Goal: Task Accomplishment & Management: Complete application form

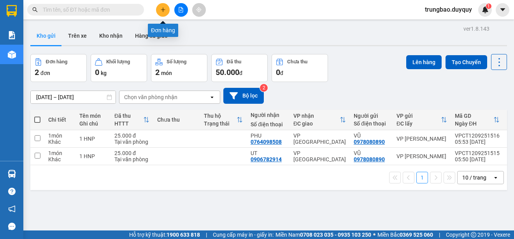
click at [161, 11] on icon "plus" at bounding box center [162, 9] width 5 height 5
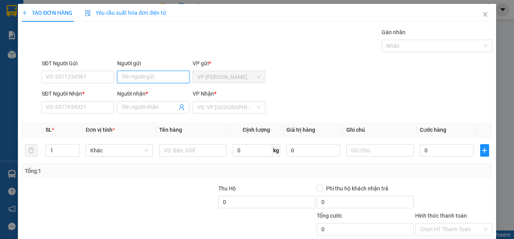
click at [140, 79] on input "Người gửi" at bounding box center [153, 77] width 72 height 12
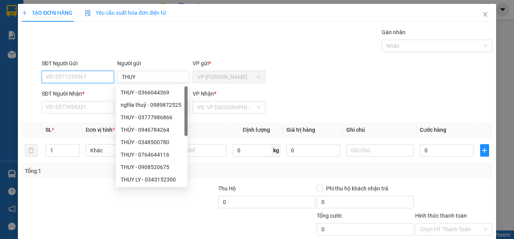
click at [75, 77] on input "SĐT Người Gửi" at bounding box center [78, 77] width 72 height 12
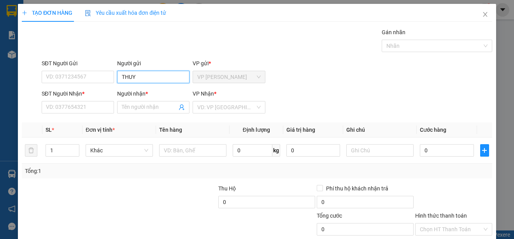
click at [140, 79] on input "THUY" at bounding box center [153, 77] width 72 height 12
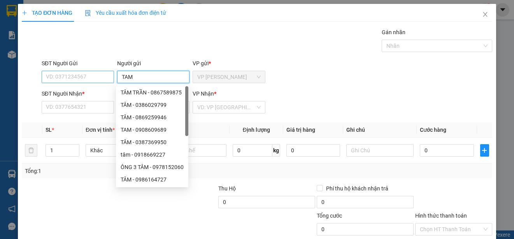
type input "TAM"
click at [91, 77] on input "SĐT Người Gửi" at bounding box center [78, 77] width 72 height 12
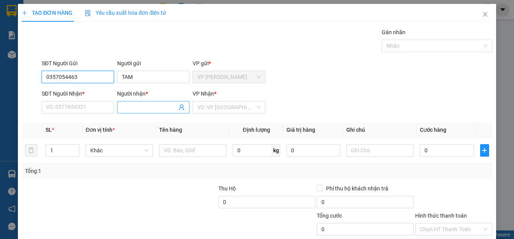
type input "0357054463"
click at [132, 107] on input "Người nhận *" at bounding box center [149, 107] width 55 height 9
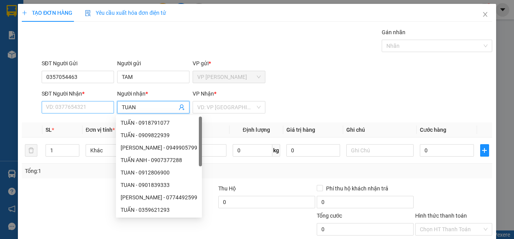
type input "TUAN"
click at [89, 110] on input "SĐT Người Nhận *" at bounding box center [78, 107] width 72 height 12
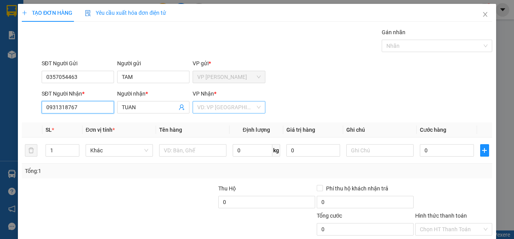
type input "0931318767"
click at [238, 108] on input "search" at bounding box center [226, 108] width 58 height 12
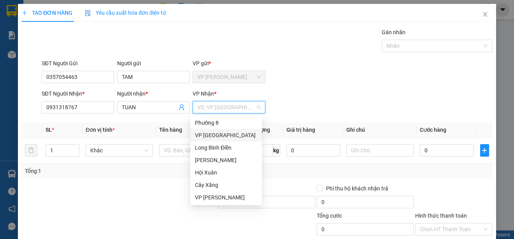
click at [228, 136] on div "VP [GEOGRAPHIC_DATA]" at bounding box center [226, 135] width 62 height 9
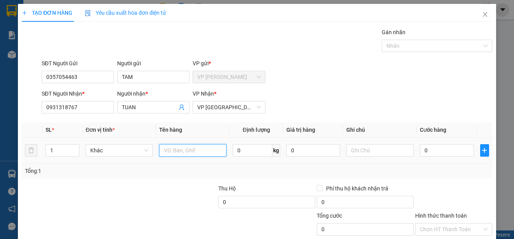
click at [212, 151] on input "text" at bounding box center [192, 150] width 67 height 12
type input "1 XOP"
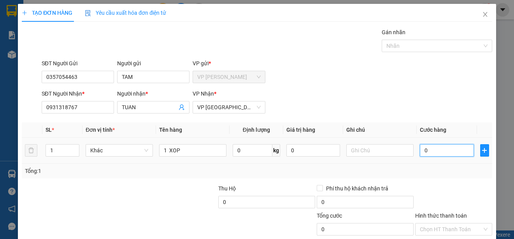
click at [420, 153] on input "0" at bounding box center [447, 150] width 54 height 12
type input "2"
type input "20"
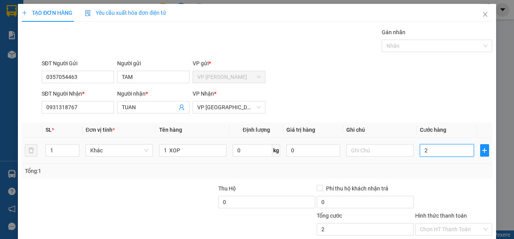
type input "20"
type input "200"
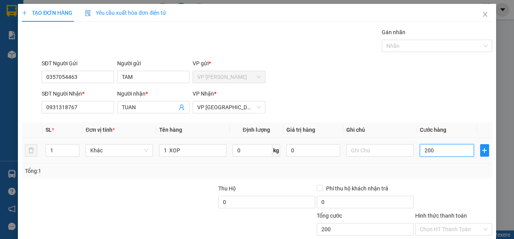
type input "2.000"
type input "20.000"
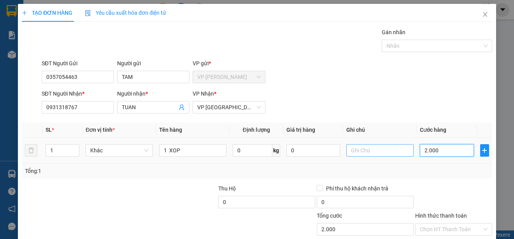
type input "20.000"
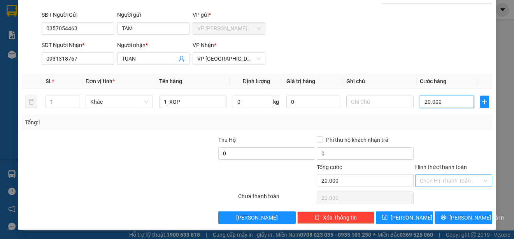
type input "20.000"
click at [471, 178] on input "Hình thức thanh toán" at bounding box center [451, 181] width 62 height 12
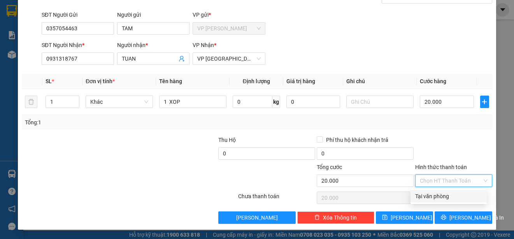
click at [466, 196] on div "Tại văn phòng" at bounding box center [448, 196] width 67 height 9
type input "0"
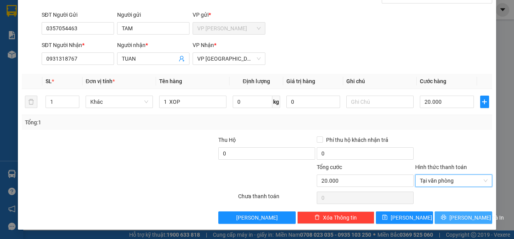
click at [470, 219] on span "[PERSON_NAME] và In" at bounding box center [476, 218] width 54 height 9
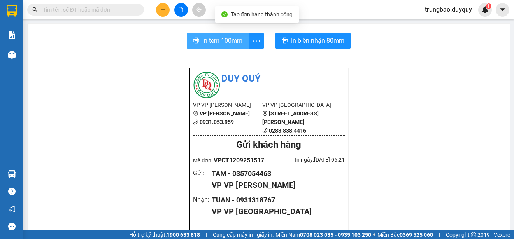
click at [221, 44] on span "In tem 100mm" at bounding box center [222, 41] width 40 height 10
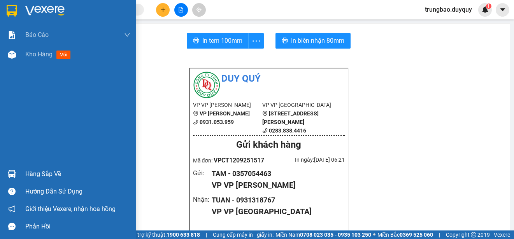
click at [12, 11] on img at bounding box center [12, 11] width 10 height 12
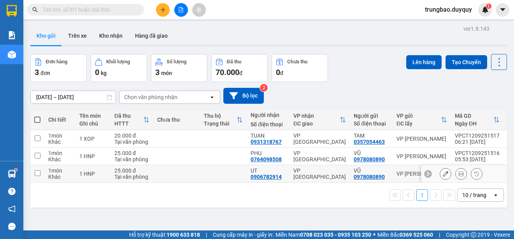
click at [39, 174] on input "checkbox" at bounding box center [38, 173] width 6 height 6
checkbox input "true"
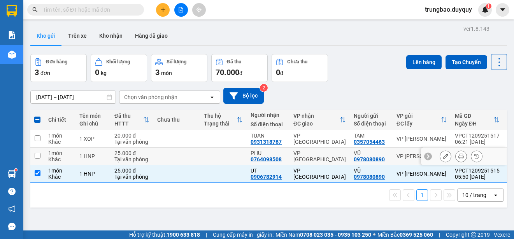
click at [38, 156] on input "checkbox" at bounding box center [38, 156] width 6 height 6
checkbox input "true"
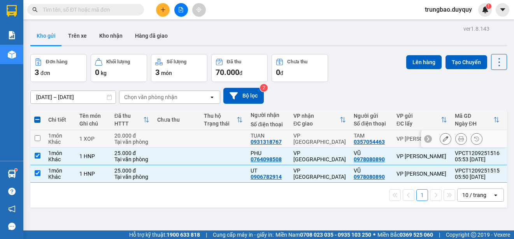
click at [39, 138] on input "checkbox" at bounding box center [38, 138] width 6 height 6
checkbox input "true"
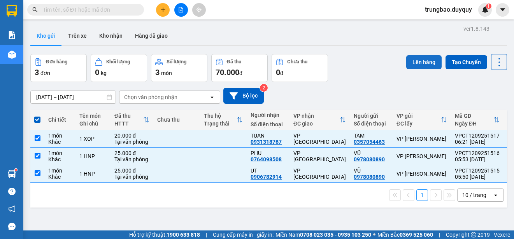
click at [423, 61] on button "Lên hàng" at bounding box center [423, 62] width 35 height 14
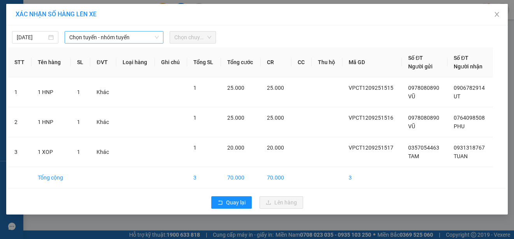
click at [91, 39] on span "Chọn tuyến - nhóm tuyến" at bounding box center [113, 38] width 89 height 12
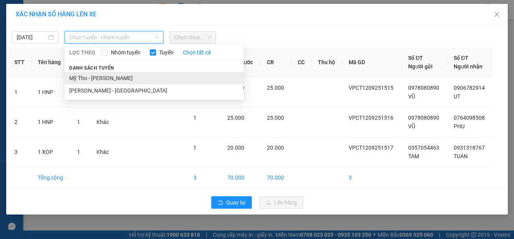
click at [125, 79] on li "Mỹ Tho - [PERSON_NAME]" at bounding box center [154, 78] width 179 height 12
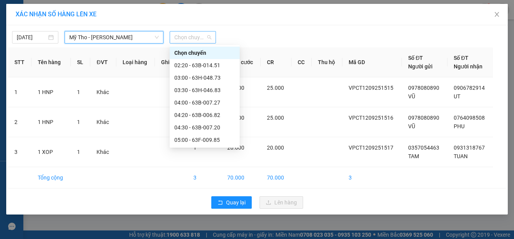
click at [209, 39] on span "Chọn chuyến" at bounding box center [192, 38] width 37 height 12
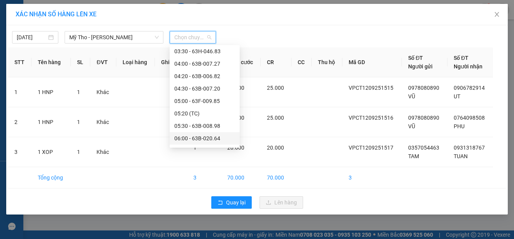
click at [217, 135] on div "06:00 - 63B-020.64" at bounding box center [204, 138] width 61 height 9
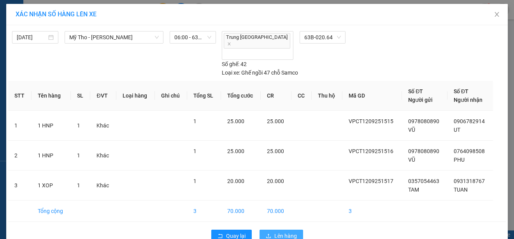
click at [280, 232] on span "Lên hàng" at bounding box center [285, 236] width 23 height 9
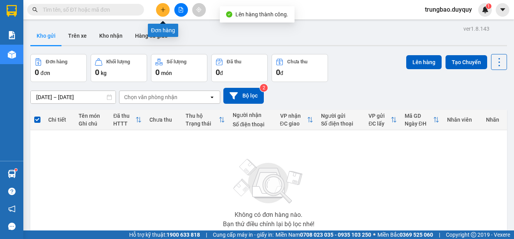
click at [160, 9] on icon "plus" at bounding box center [162, 9] width 5 height 5
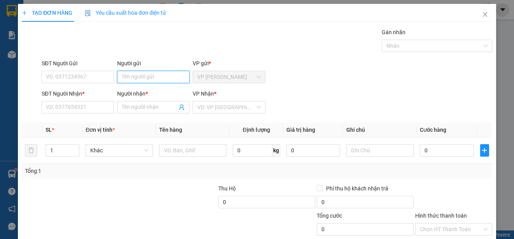
click at [159, 77] on input "Người gửi" at bounding box center [153, 77] width 72 height 12
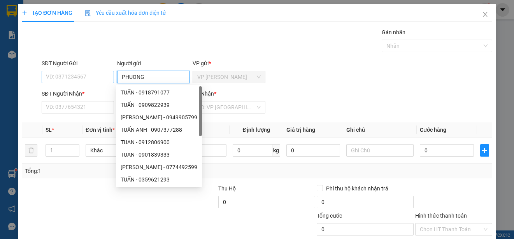
type input "PHUONG"
click at [95, 77] on input "SĐT Người Gửi" at bounding box center [78, 77] width 72 height 12
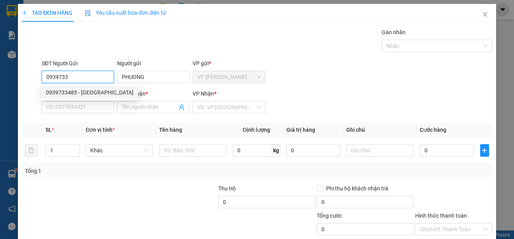
click at [96, 93] on div "0939733485 - [GEOGRAPHIC_DATA]" at bounding box center [90, 92] width 88 height 9
type input "0939733485"
type input "0932926290"
type input "HIEN"
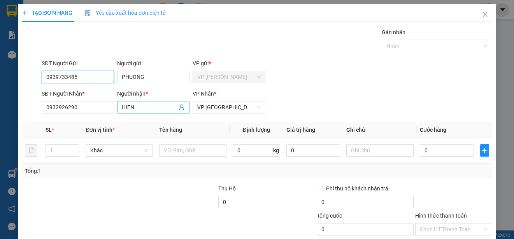
type input "40.000"
type input "0939733485"
click at [135, 107] on input "HIEN" at bounding box center [149, 107] width 55 height 9
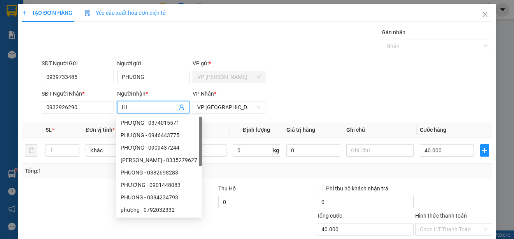
type input "H"
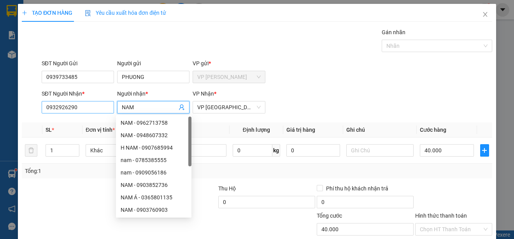
type input "NAM"
click at [89, 106] on input "0932926290" at bounding box center [78, 107] width 72 height 12
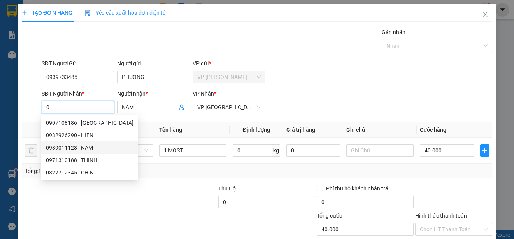
click at [87, 146] on div "0939011128 - NAM" at bounding box center [90, 148] width 88 height 9
type input "0939011128"
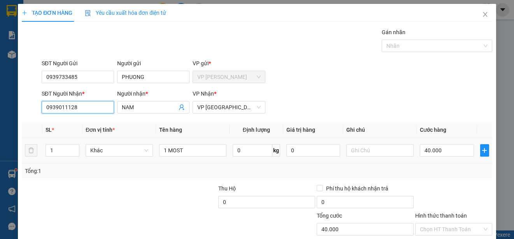
type input "80.000"
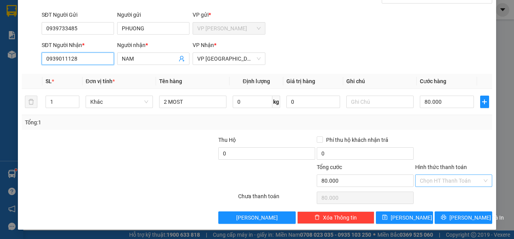
type input "0939011128"
click at [473, 181] on input "Hình thức thanh toán" at bounding box center [451, 181] width 62 height 12
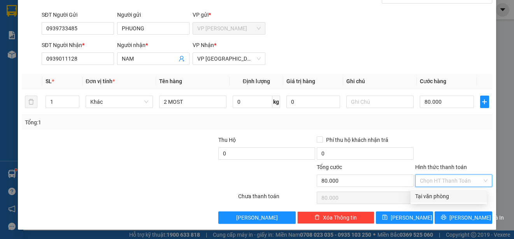
click at [456, 196] on div "Tại văn phòng" at bounding box center [448, 196] width 67 height 9
type input "0"
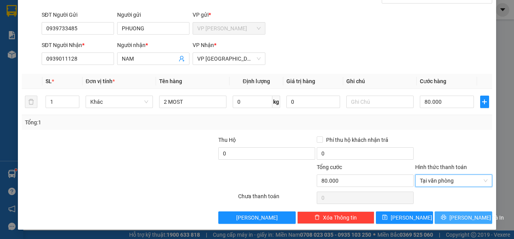
click at [459, 219] on span "[PERSON_NAME] và In" at bounding box center [476, 218] width 54 height 9
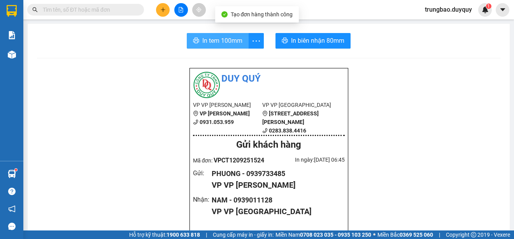
click at [227, 44] on span "In tem 100mm" at bounding box center [222, 41] width 40 height 10
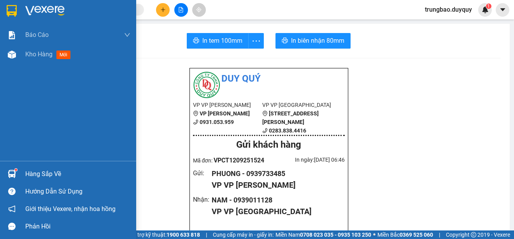
click at [14, 10] on img at bounding box center [12, 11] width 10 height 12
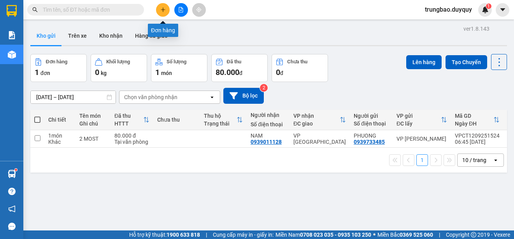
click at [161, 10] on icon "plus" at bounding box center [162, 9] width 5 height 5
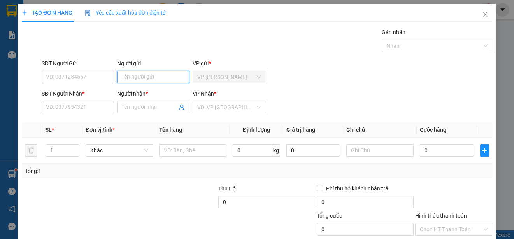
click at [142, 77] on input "Người gửi" at bounding box center [153, 77] width 72 height 12
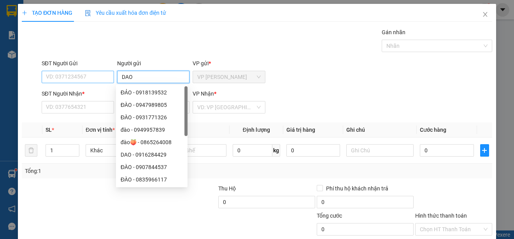
type input "DAO"
click at [105, 79] on input "SĐT Người Gửi" at bounding box center [78, 77] width 72 height 12
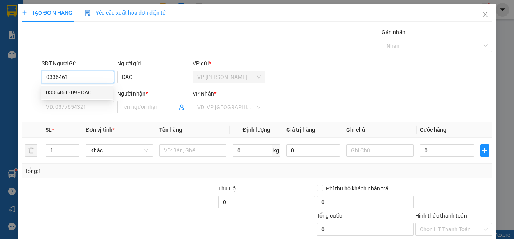
click at [96, 93] on div "0336461309 - DAO" at bounding box center [77, 92] width 62 height 9
type input "0336461309"
type input "0368351674"
type input "TUYỀN"
type input "20.000"
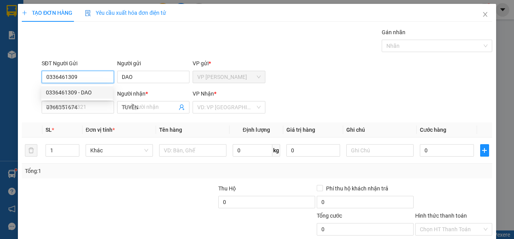
type input "20.000"
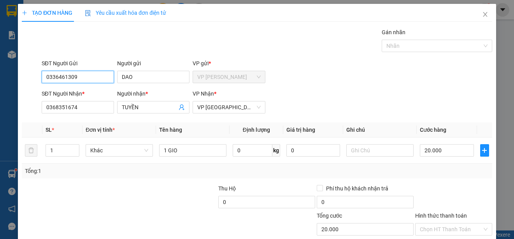
scroll to position [49, 0]
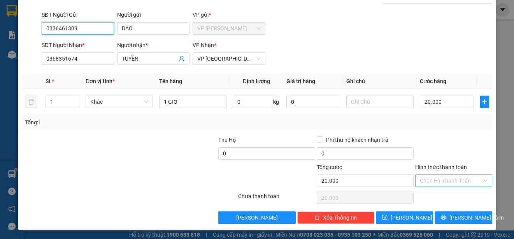
type input "0336461309"
click at [472, 181] on input "Hình thức thanh toán" at bounding box center [451, 181] width 62 height 12
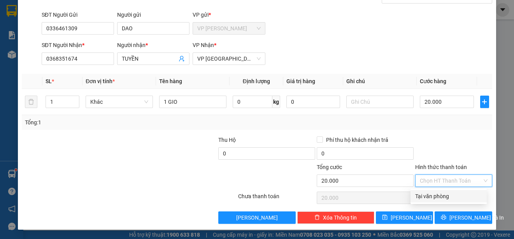
click at [459, 196] on div "Tại văn phòng" at bounding box center [448, 196] width 67 height 9
type input "0"
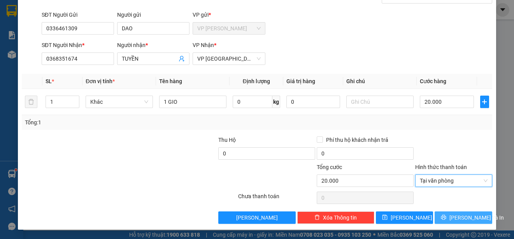
click at [463, 215] on span "[PERSON_NAME] và In" at bounding box center [476, 218] width 54 height 9
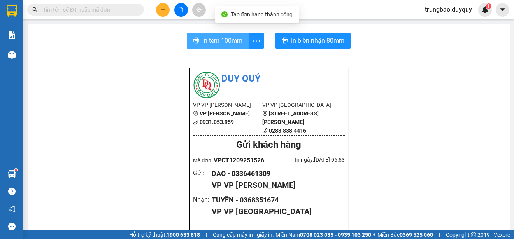
click at [227, 39] on span "In tem 100mm" at bounding box center [222, 41] width 40 height 10
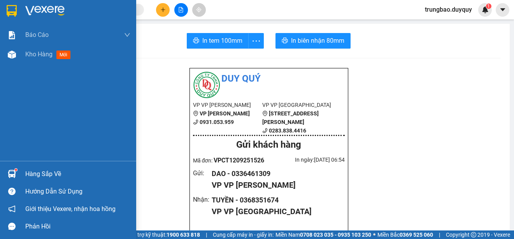
click at [10, 10] on img at bounding box center [12, 11] width 10 height 12
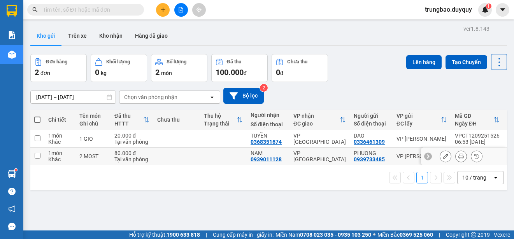
click at [37, 156] on input "checkbox" at bounding box center [38, 156] width 6 height 6
checkbox input "true"
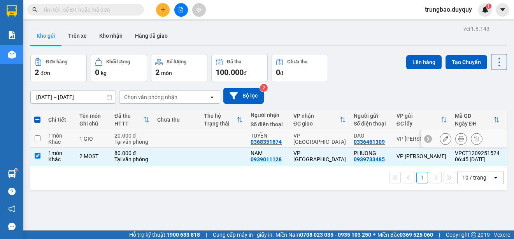
click at [37, 139] on input "checkbox" at bounding box center [38, 138] width 6 height 6
checkbox input "true"
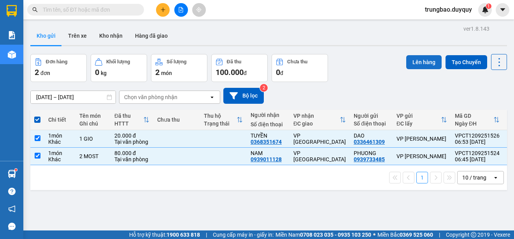
click at [412, 66] on button "Lên hàng" at bounding box center [423, 62] width 35 height 14
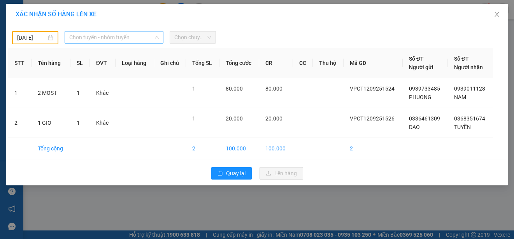
click at [108, 37] on span "Chọn tuyến - nhóm tuyến" at bounding box center [113, 38] width 89 height 12
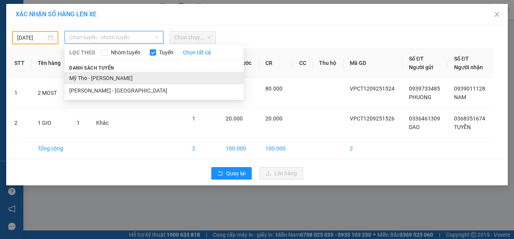
click at [131, 77] on li "Mỹ Tho - [PERSON_NAME]" at bounding box center [154, 78] width 179 height 12
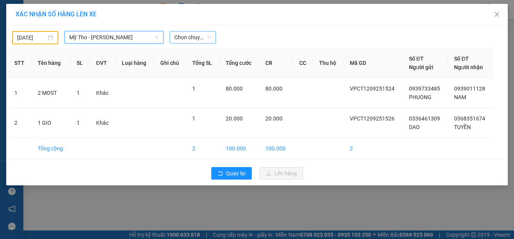
click at [205, 36] on span "Chọn chuyến" at bounding box center [192, 38] width 37 height 12
click at [51, 39] on div "[DATE]" at bounding box center [35, 37] width 36 height 9
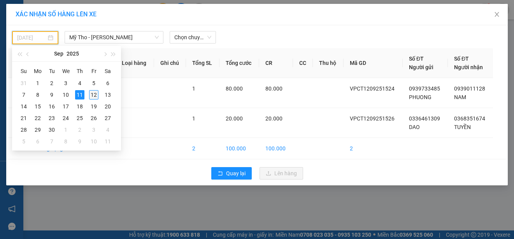
click at [93, 94] on div "12" at bounding box center [93, 94] width 9 height 9
type input "[DATE]"
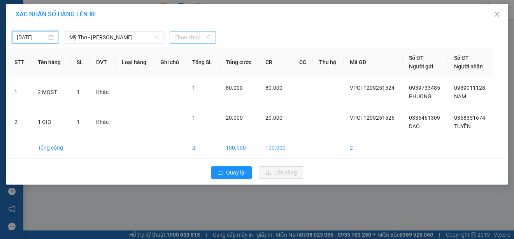
click at [189, 36] on span "Chọn chuyến" at bounding box center [192, 38] width 37 height 12
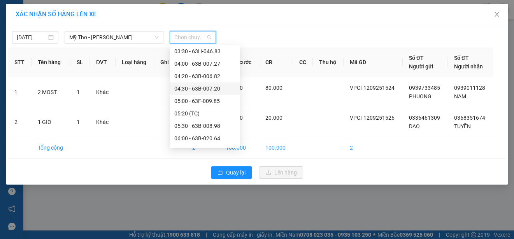
scroll to position [78, 0]
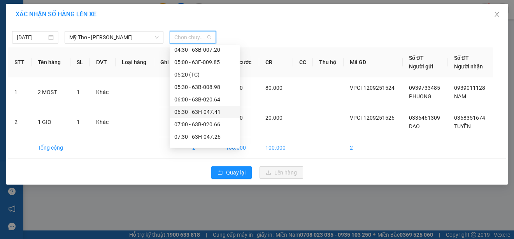
click at [217, 107] on div "06:30 - 63H-047.41" at bounding box center [205, 112] width 70 height 12
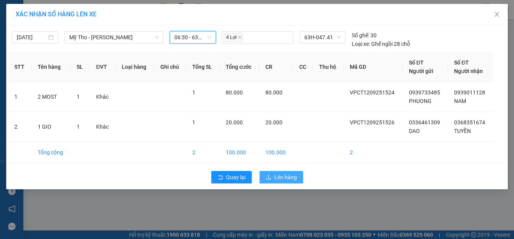
click at [281, 178] on span "Lên hàng" at bounding box center [285, 177] width 23 height 9
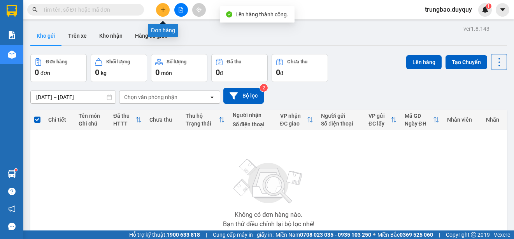
click at [164, 14] on button at bounding box center [163, 10] width 14 height 14
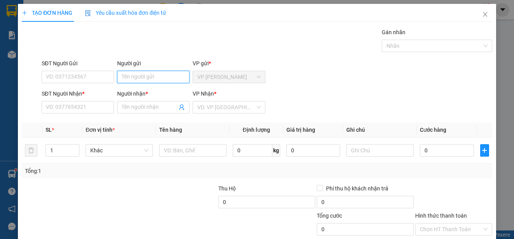
click at [176, 75] on input "Người gửi" at bounding box center [153, 77] width 72 height 12
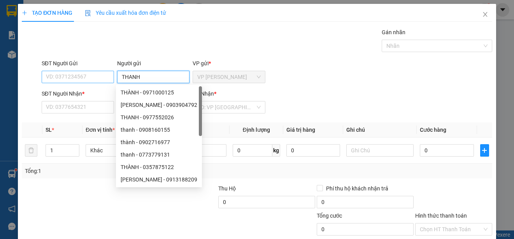
type input "THANH"
click at [103, 75] on input "SĐT Người Gửi" at bounding box center [78, 77] width 72 height 12
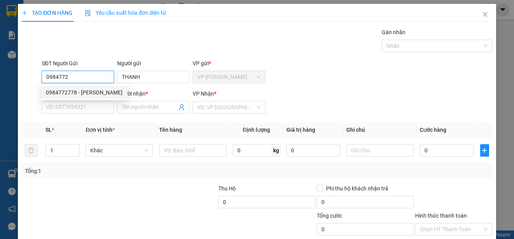
click at [89, 91] on div "0984772778 - [PERSON_NAME]" at bounding box center [84, 92] width 77 height 9
type input "0984772778"
type input "0903824834"
type input "HOANG GIAO"
type input "80.000"
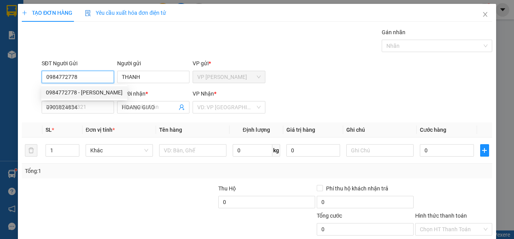
type input "80.000"
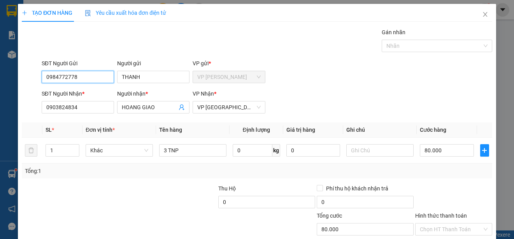
scroll to position [49, 0]
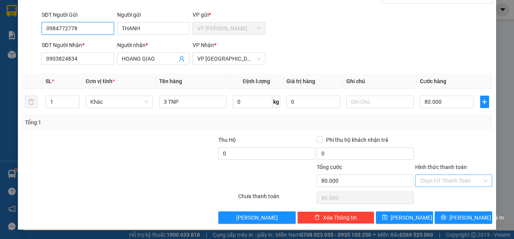
type input "0984772778"
click at [457, 179] on input "Hình thức thanh toán" at bounding box center [451, 181] width 62 height 12
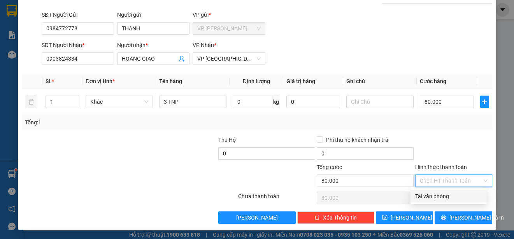
click at [454, 201] on div "Tại văn phòng" at bounding box center [448, 196] width 76 height 12
type input "0"
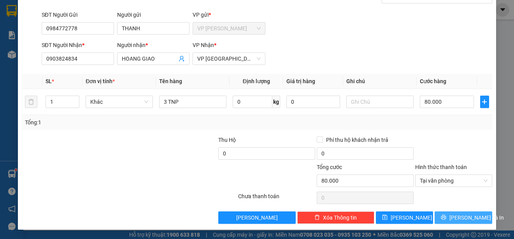
click at [457, 216] on span "[PERSON_NAME] và In" at bounding box center [476, 218] width 54 height 9
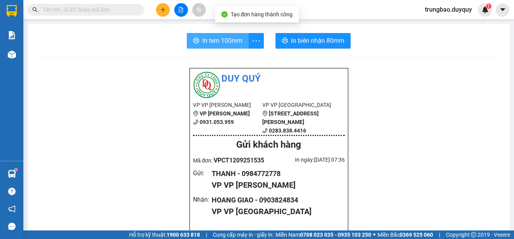
click at [224, 41] on span "In tem 100mm" at bounding box center [222, 41] width 40 height 10
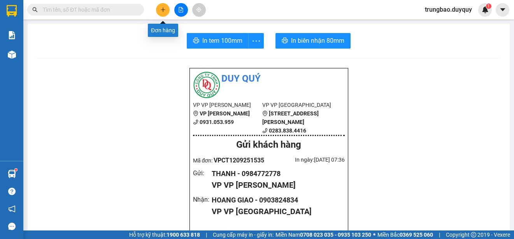
click at [165, 13] on button at bounding box center [163, 10] width 14 height 14
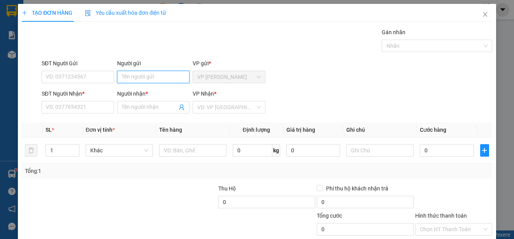
click at [174, 77] on input "Người gửi" at bounding box center [153, 77] width 72 height 12
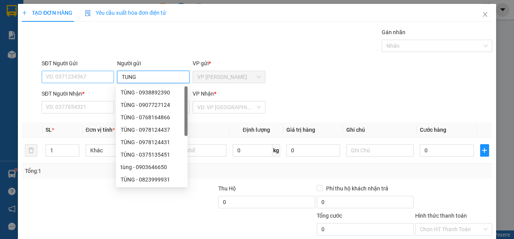
type input "TUNG"
click at [95, 79] on input "SĐT Người Gửi" at bounding box center [78, 77] width 72 height 12
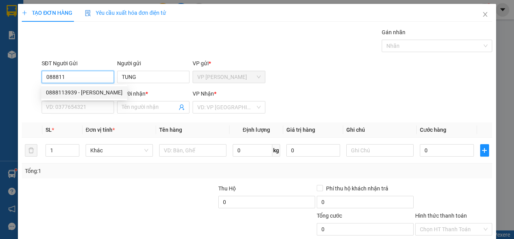
click at [95, 90] on div "0888113939 - [PERSON_NAME]" at bounding box center [84, 92] width 77 height 9
type input "0888113939"
type input "0903651838"
type input "NHON"
type input "120.000"
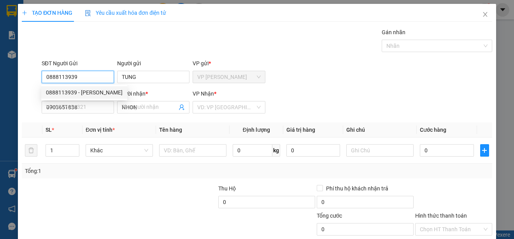
type input "120.000"
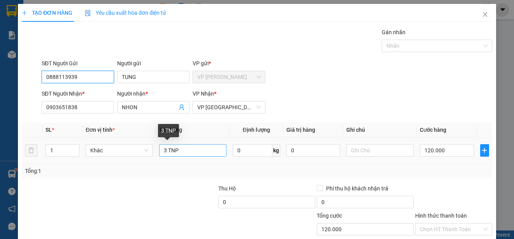
type input "0888113939"
click at [165, 150] on input "3 TNP" at bounding box center [192, 150] width 67 height 12
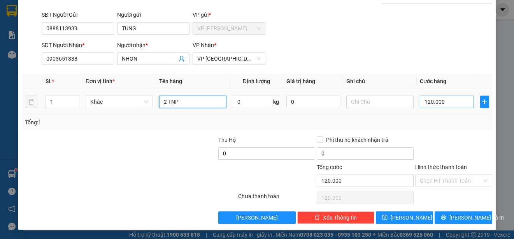
type input "2 TNP"
click at [420, 103] on input "120.000" at bounding box center [447, 102] width 54 height 12
type input "0"
click at [420, 103] on input "0" at bounding box center [447, 102] width 54 height 12
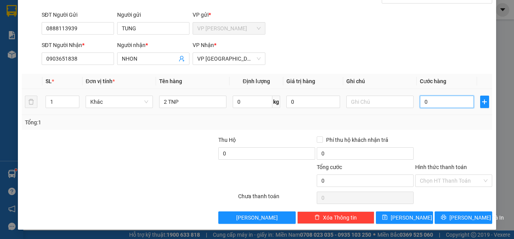
type input "80"
type input "800"
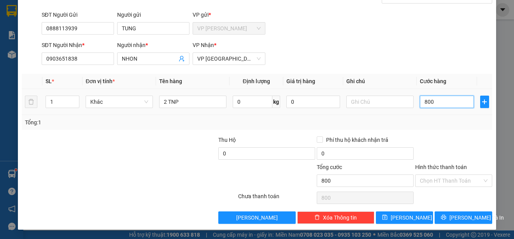
type input "8.000"
type input "80.000"
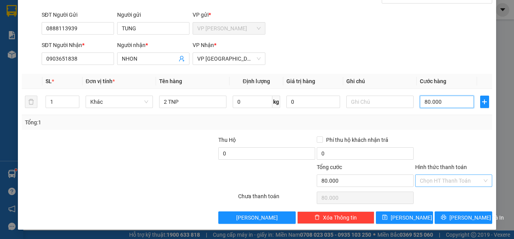
type input "80.000"
click at [470, 178] on input "Hình thức thanh toán" at bounding box center [451, 181] width 62 height 12
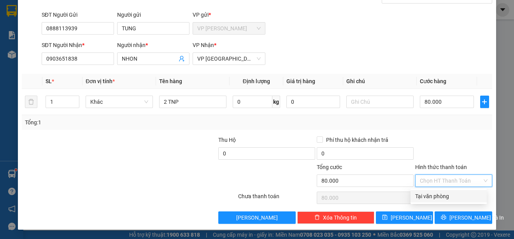
click at [467, 197] on div "Tại văn phòng" at bounding box center [448, 196] width 67 height 9
type input "0"
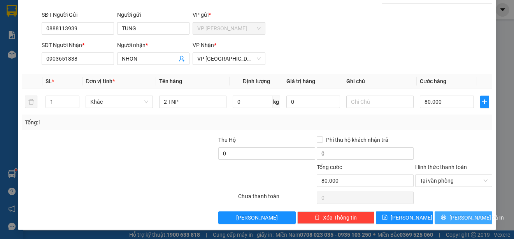
click at [468, 215] on span "[PERSON_NAME] và In" at bounding box center [476, 218] width 54 height 9
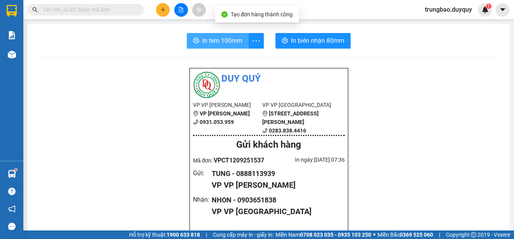
click at [231, 39] on span "In tem 100mm" at bounding box center [222, 41] width 40 height 10
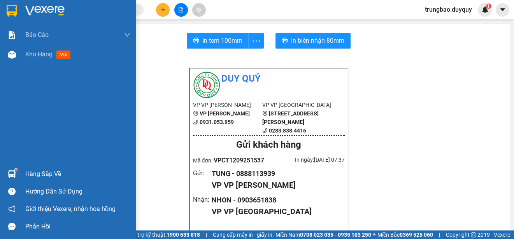
click at [13, 9] on img at bounding box center [12, 11] width 10 height 12
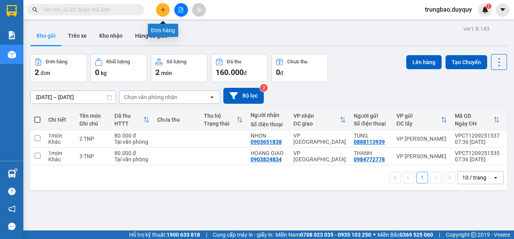
click at [164, 9] on icon "plus" at bounding box center [162, 9] width 5 height 5
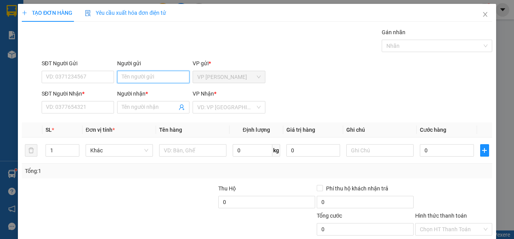
click at [160, 77] on input "Người gửi" at bounding box center [153, 77] width 72 height 12
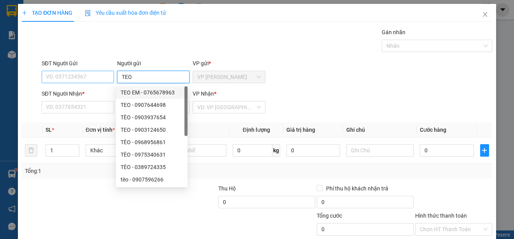
type input "TEO"
click at [102, 76] on input "SĐT Người Gửi" at bounding box center [78, 77] width 72 height 12
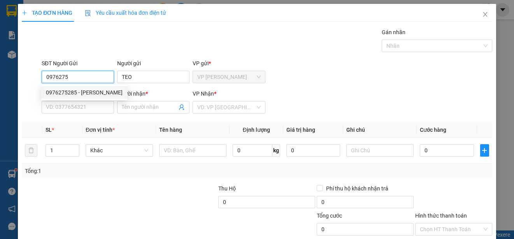
click at [98, 94] on div "0976275285 - [PERSON_NAME]" at bounding box center [84, 92] width 77 height 9
type input "0976275285"
type input "0918853755"
type input "HANH"
type input "40.000"
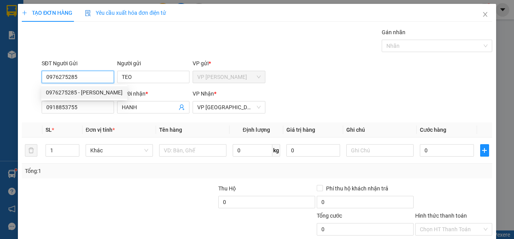
type input "40.000"
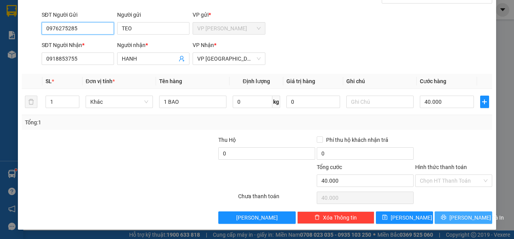
type input "0976275285"
click at [474, 215] on button "[PERSON_NAME] và In" at bounding box center [463, 218] width 58 height 12
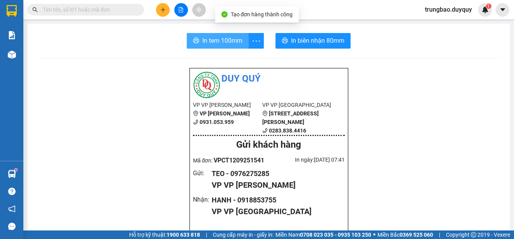
click at [218, 42] on span "In tem 100mm" at bounding box center [222, 41] width 40 height 10
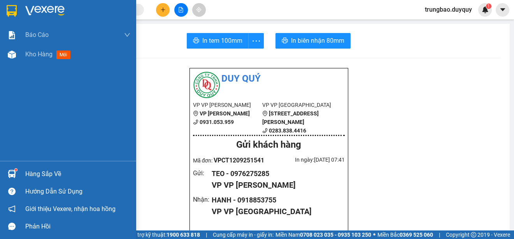
click at [9, 10] on img at bounding box center [12, 11] width 10 height 12
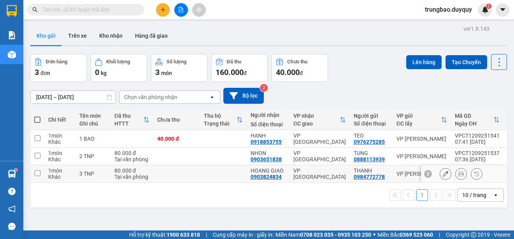
click at [37, 174] on input "checkbox" at bounding box center [38, 173] width 6 height 6
checkbox input "true"
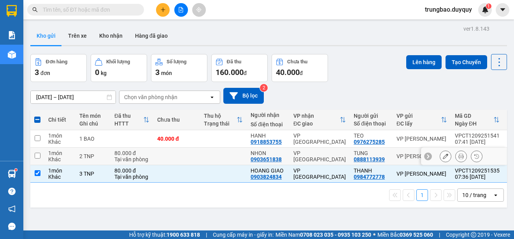
click at [36, 157] on input "checkbox" at bounding box center [38, 156] width 6 height 6
checkbox input "true"
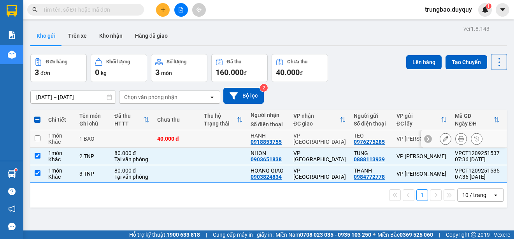
click at [37, 138] on input "checkbox" at bounding box center [38, 138] width 6 height 6
checkbox input "true"
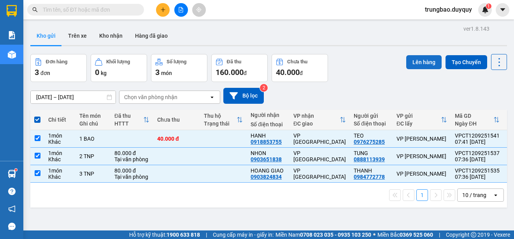
click at [427, 67] on button "Lên hàng" at bounding box center [423, 62] width 35 height 14
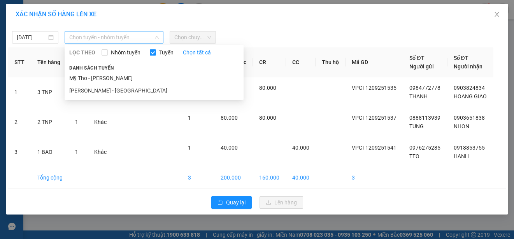
click at [116, 36] on span "Chọn tuyến - nhóm tuyến" at bounding box center [113, 38] width 89 height 12
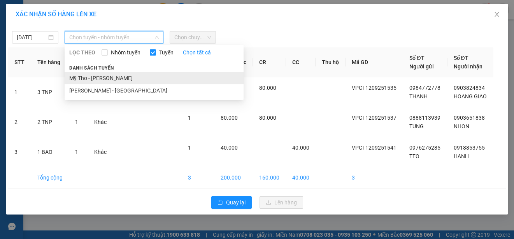
click at [138, 76] on li "Mỹ Tho - [PERSON_NAME]" at bounding box center [154, 78] width 179 height 12
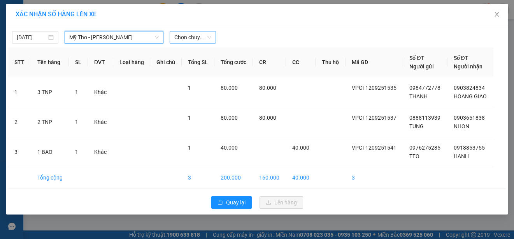
click at [187, 38] on span "Chọn chuyến" at bounding box center [192, 38] width 37 height 12
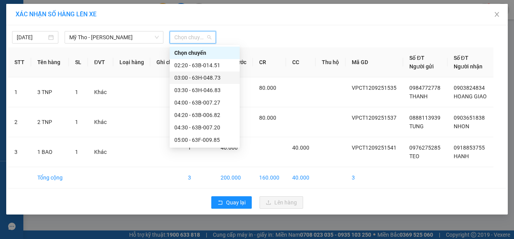
scroll to position [78, 0]
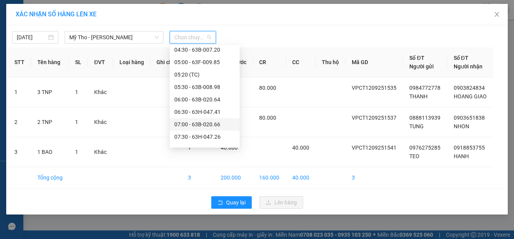
click at [216, 124] on div "07:00 - 63B-020.66" at bounding box center [204, 124] width 61 height 9
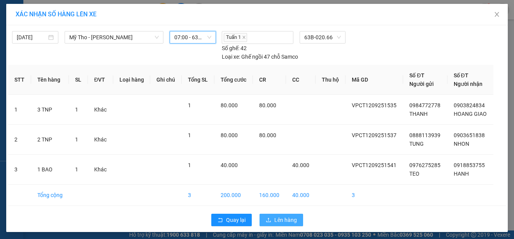
click at [280, 221] on span "Lên hàng" at bounding box center [285, 220] width 23 height 9
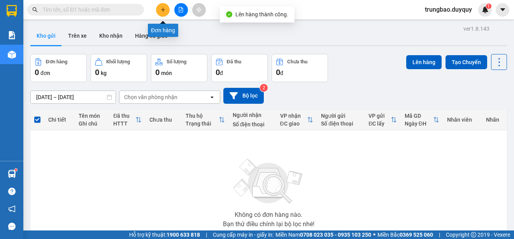
click at [163, 9] on icon "plus" at bounding box center [162, 9] width 5 height 5
